Goal: Transaction & Acquisition: Purchase product/service

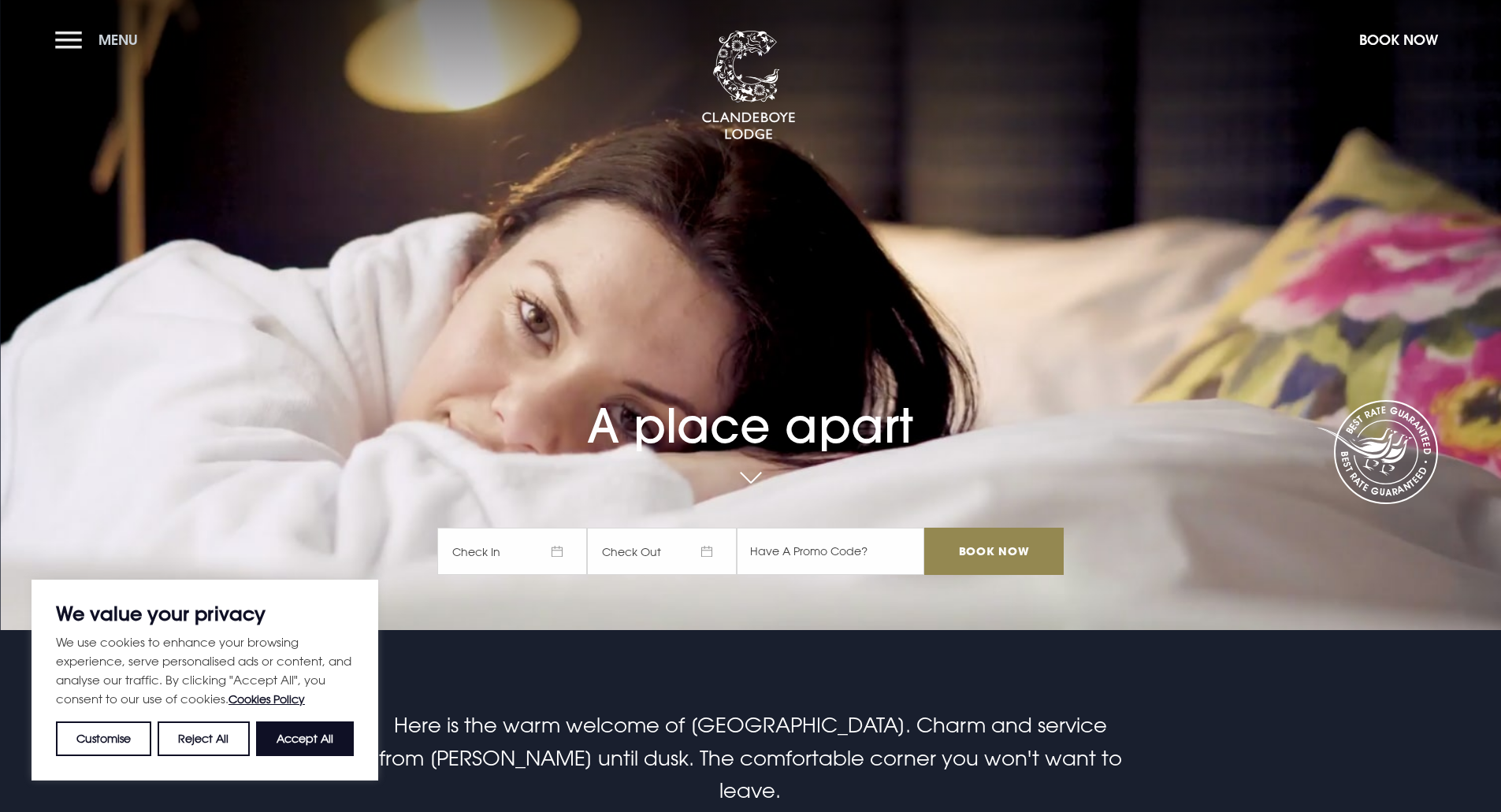
click at [67, 46] on button "Menu" at bounding box center [100, 40] width 90 height 34
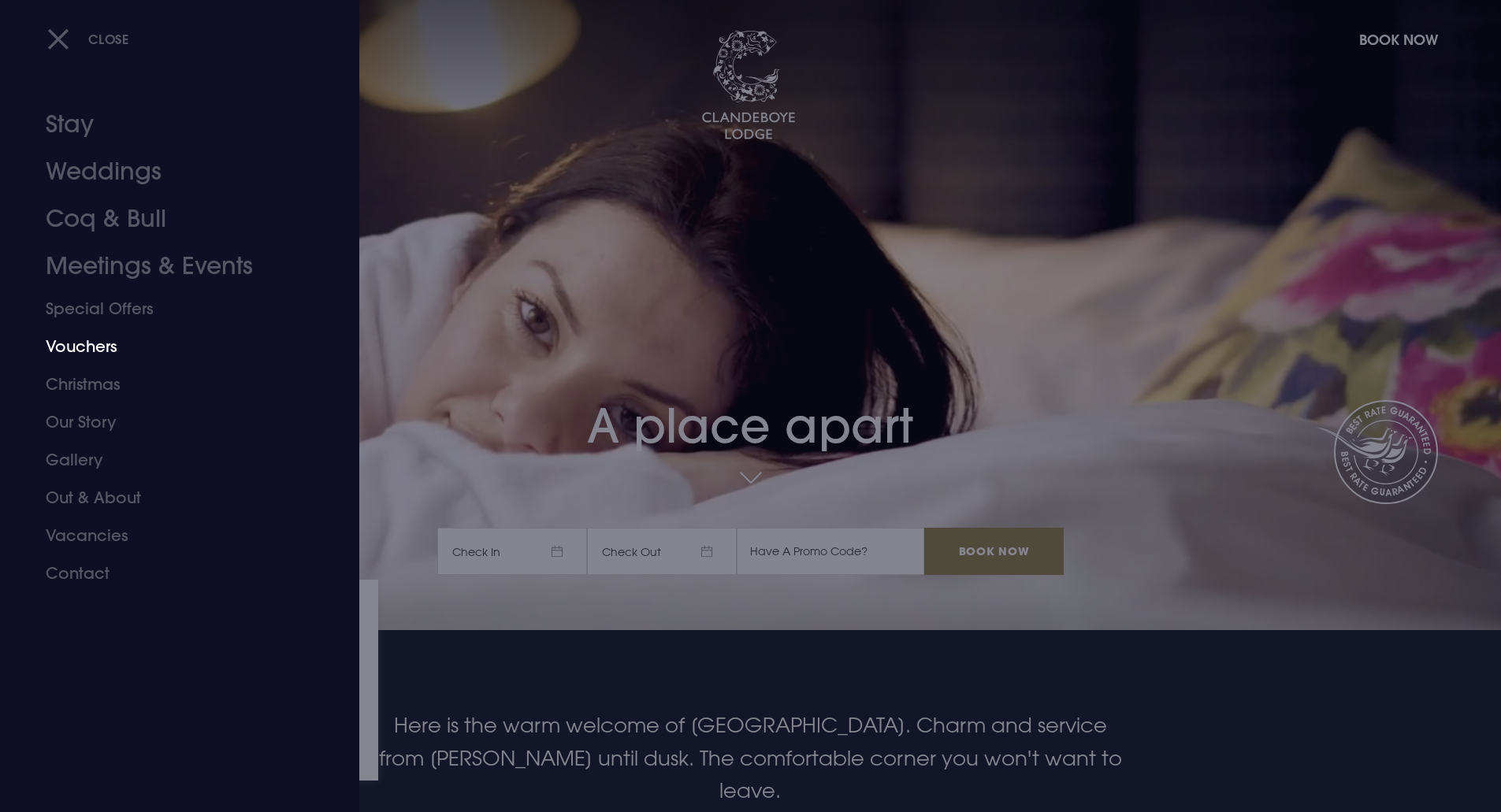
click at [90, 347] on link "Vouchers" at bounding box center [170, 347] width 249 height 38
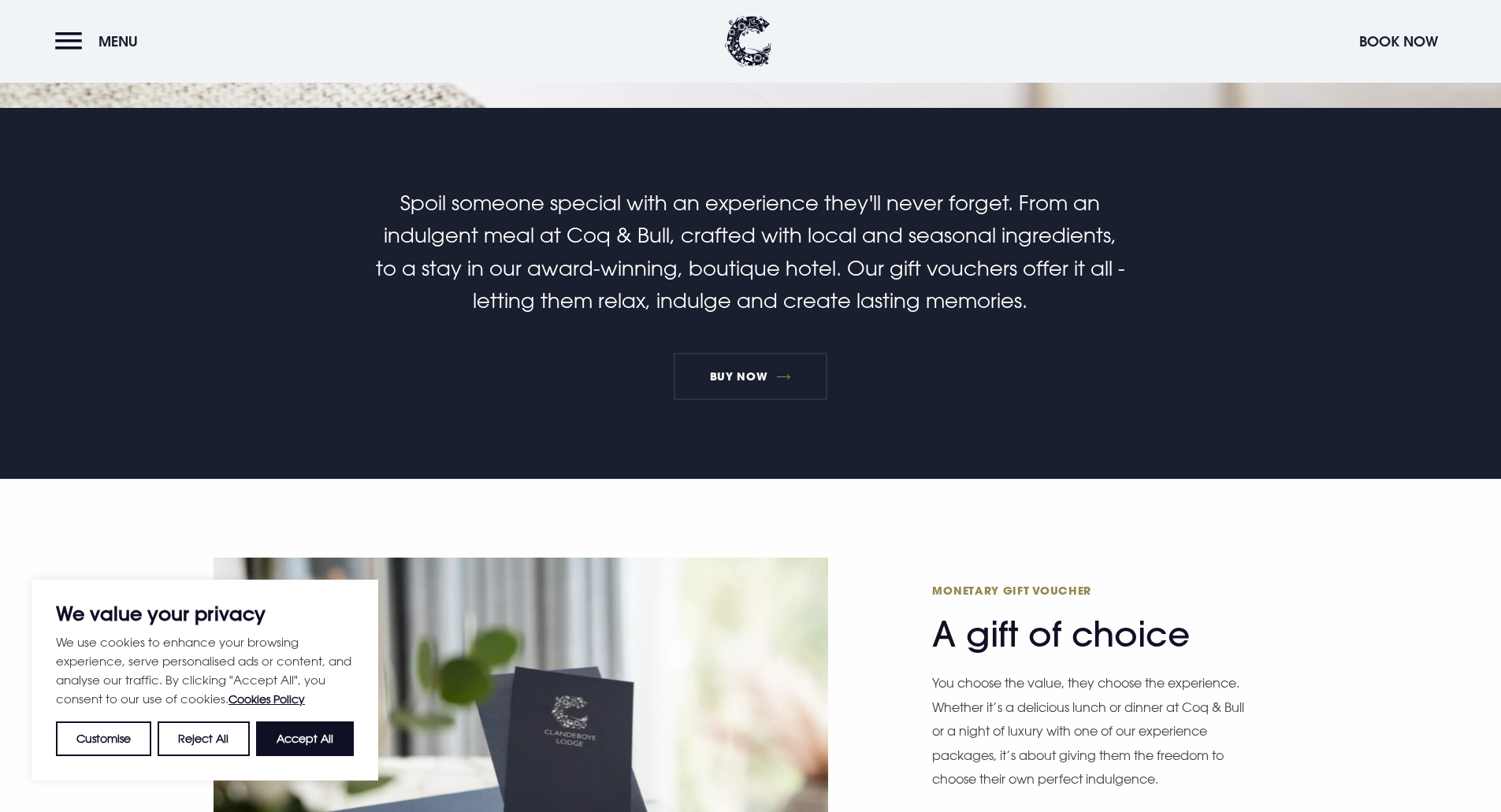
scroll to position [631, 0]
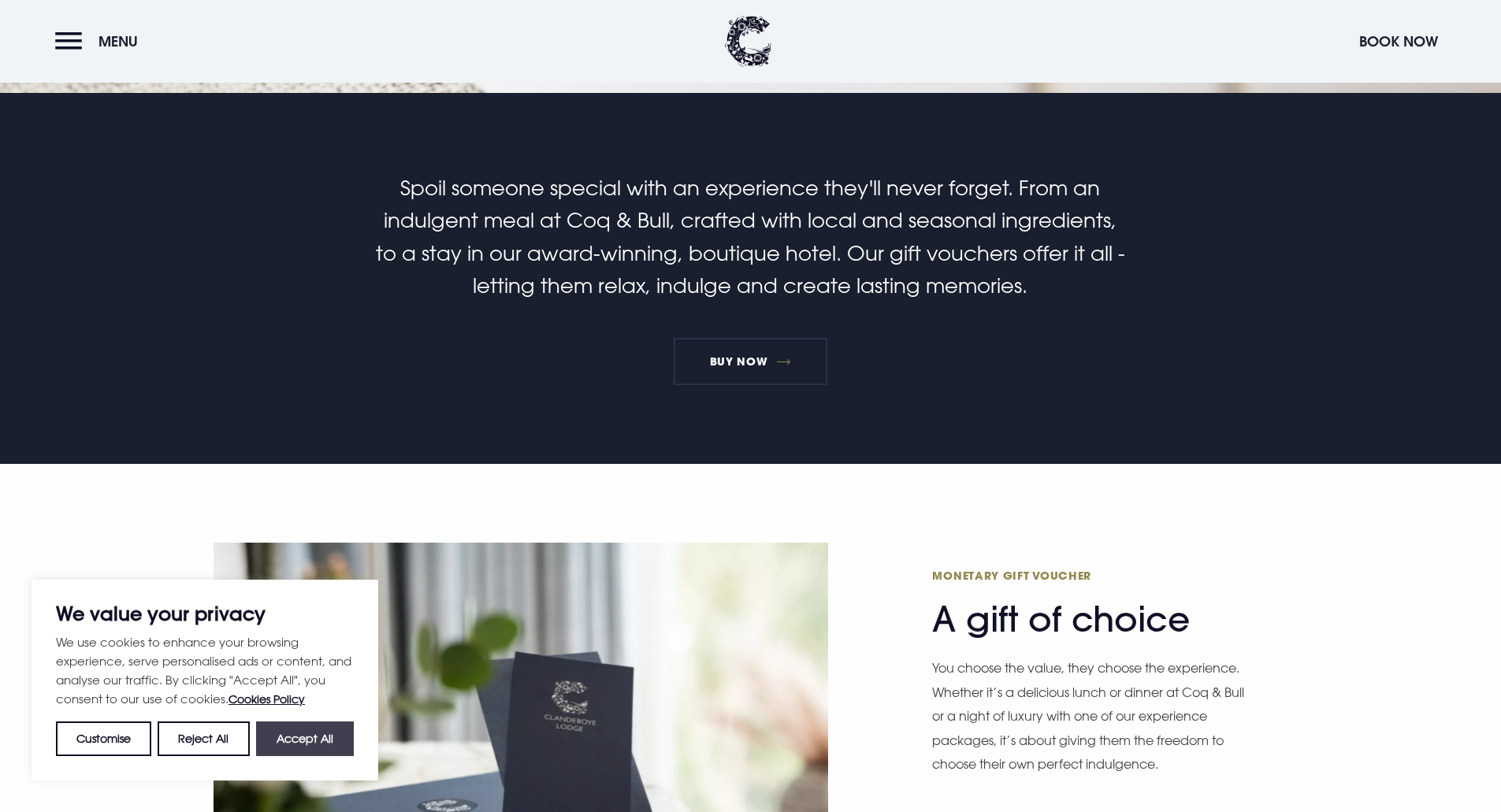
click at [301, 735] on button "Accept All" at bounding box center [306, 739] width 98 height 34
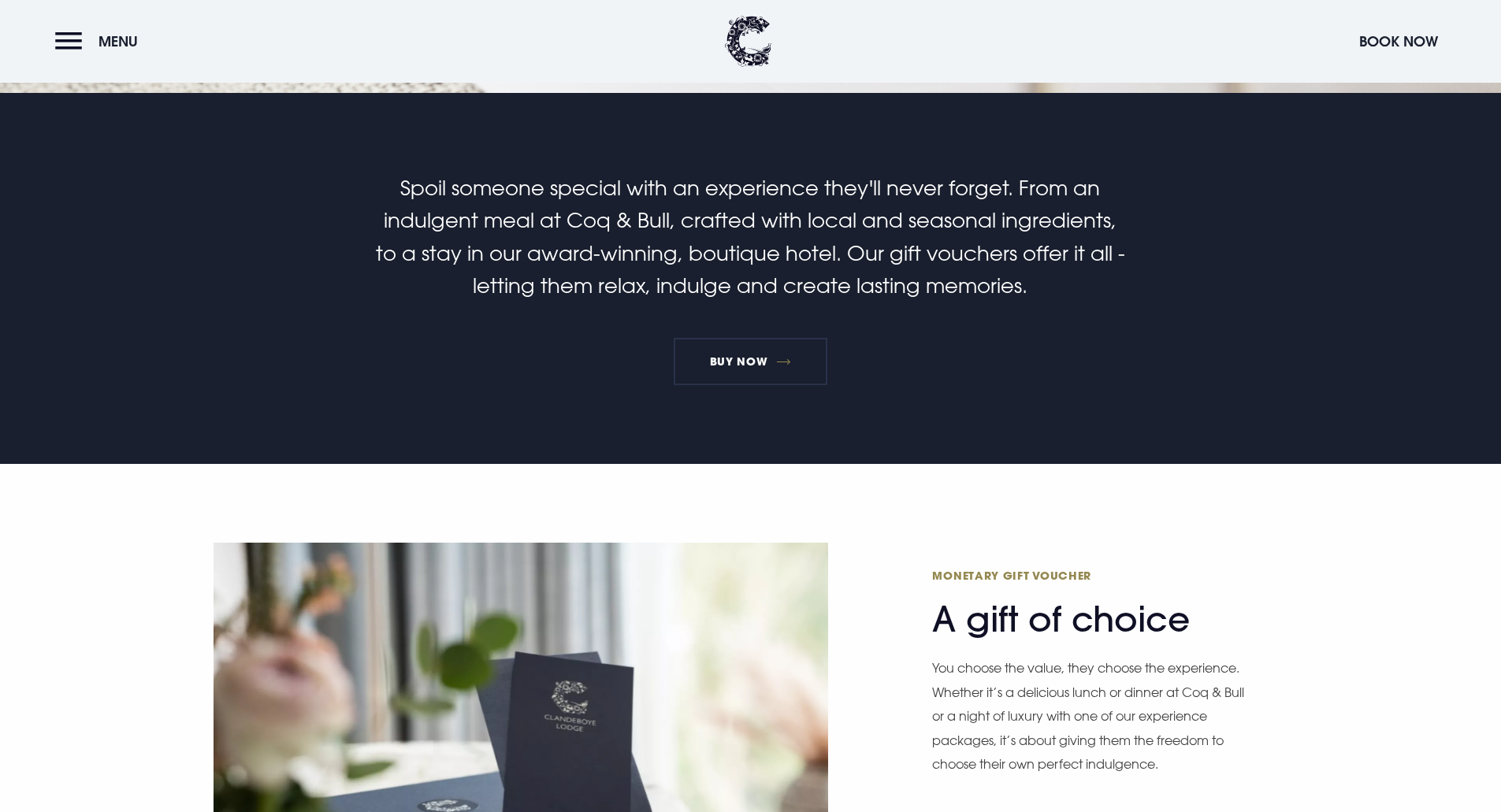
checkbox input "true"
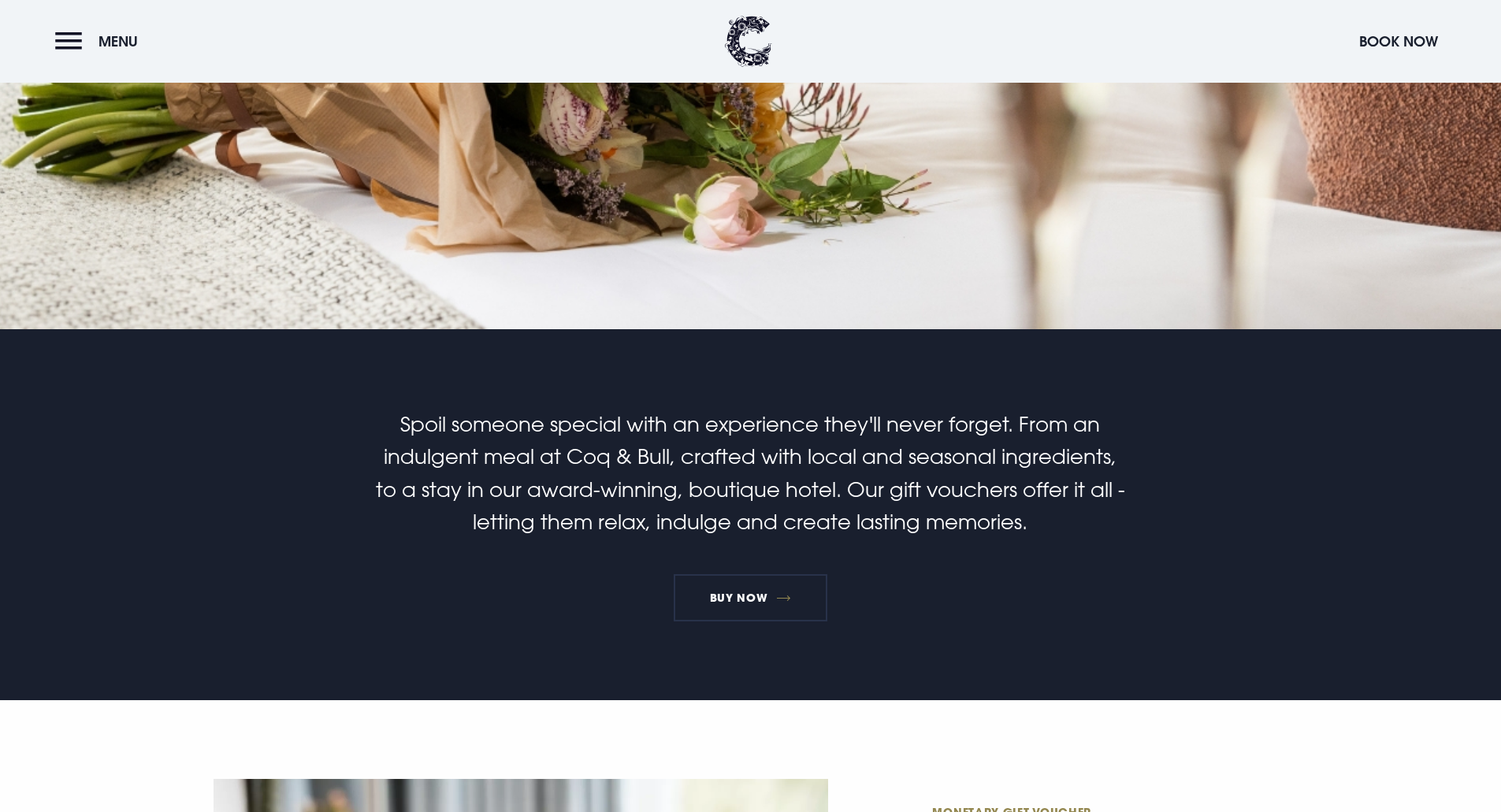
scroll to position [0, 0]
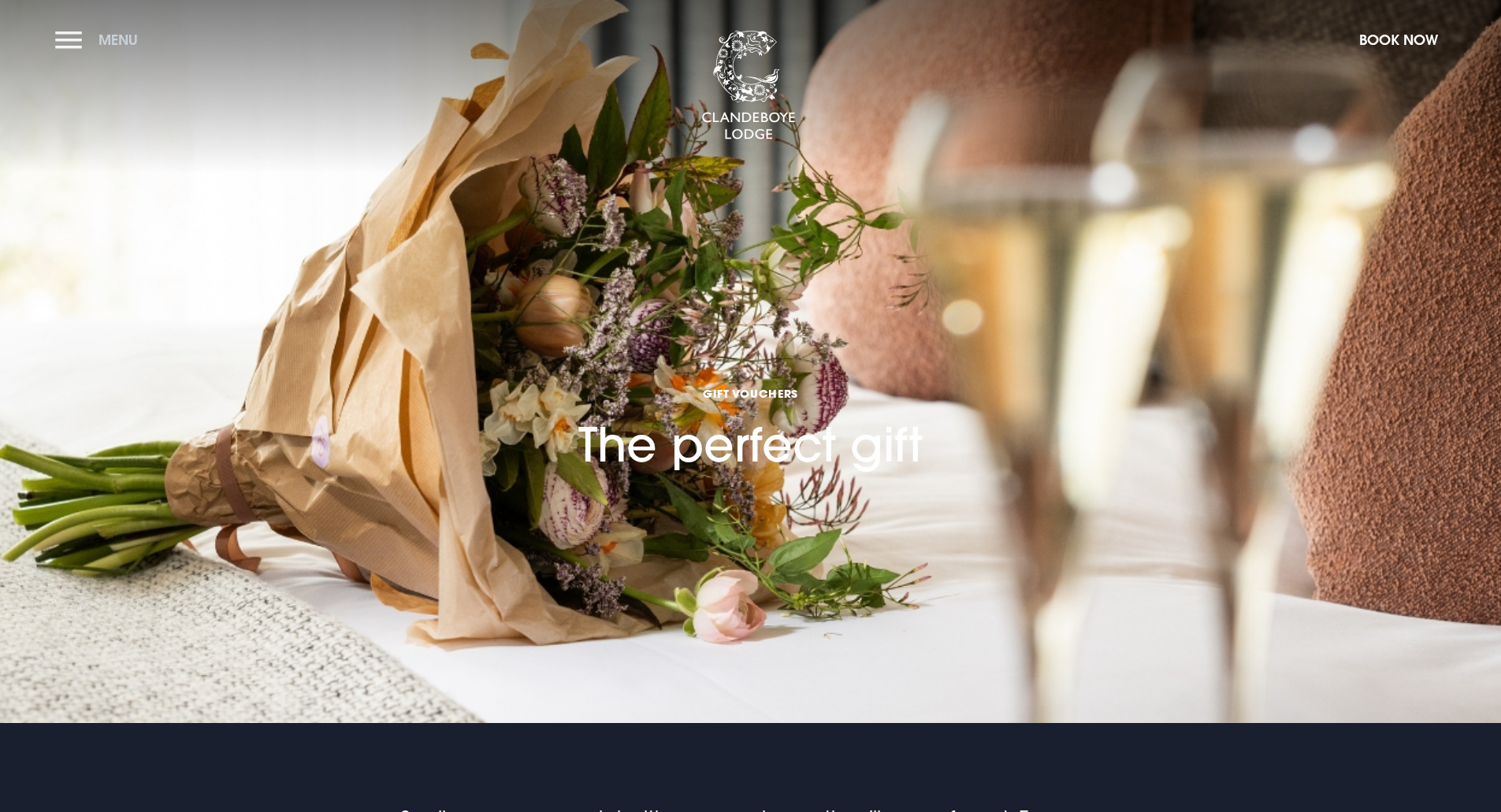
click at [66, 34] on button "Menu" at bounding box center [100, 40] width 90 height 34
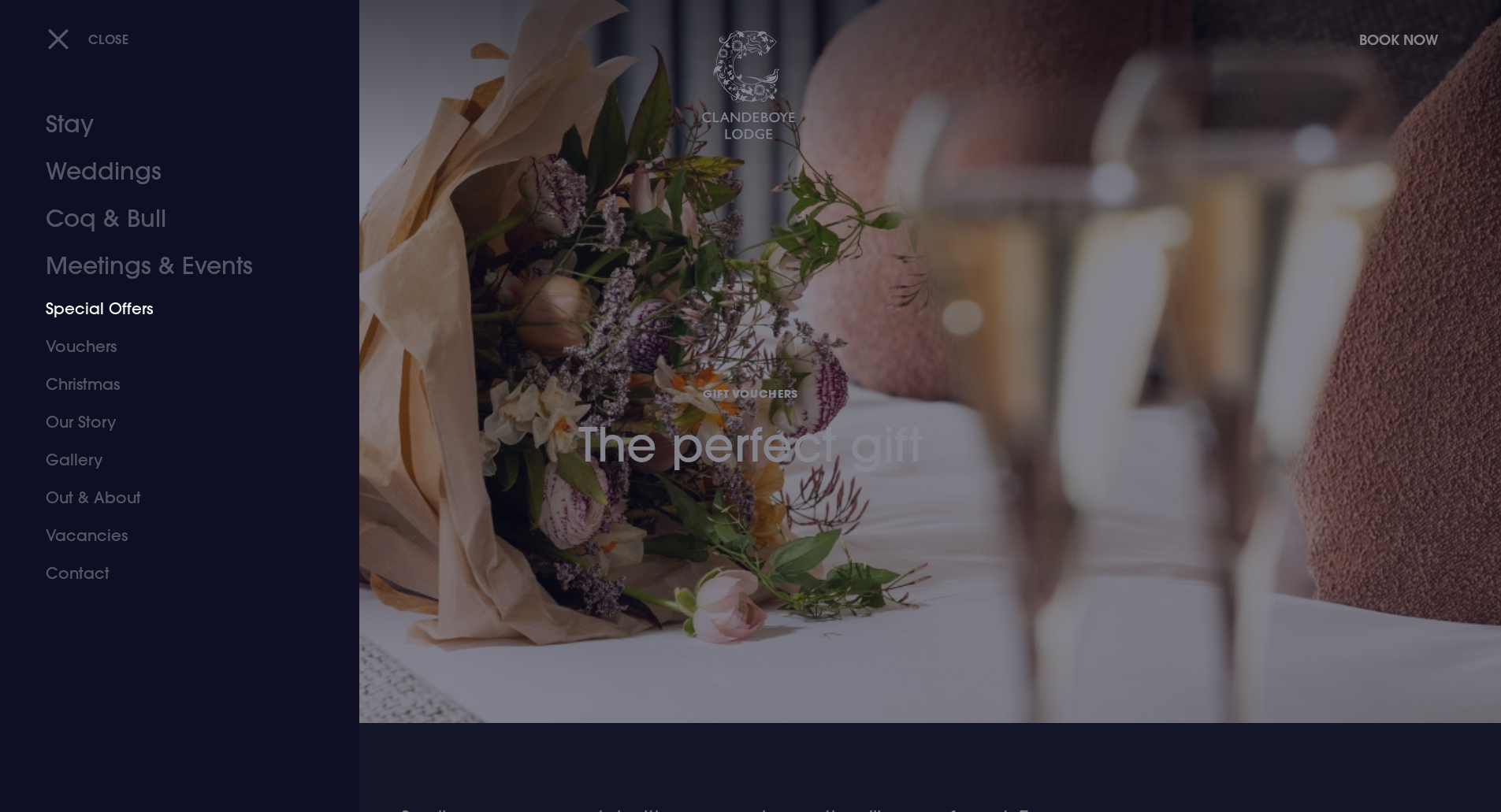
click at [109, 308] on link "Special Offers" at bounding box center [170, 309] width 249 height 38
click at [79, 305] on link "Special Offers" at bounding box center [170, 309] width 249 height 38
click at [94, 344] on link "Vouchers" at bounding box center [170, 347] width 249 height 38
